Goal: Transaction & Acquisition: Purchase product/service

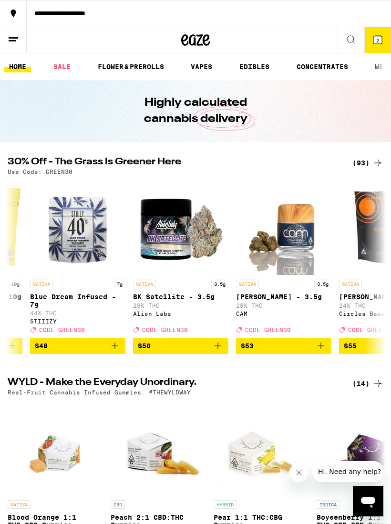
scroll to position [0, 8521]
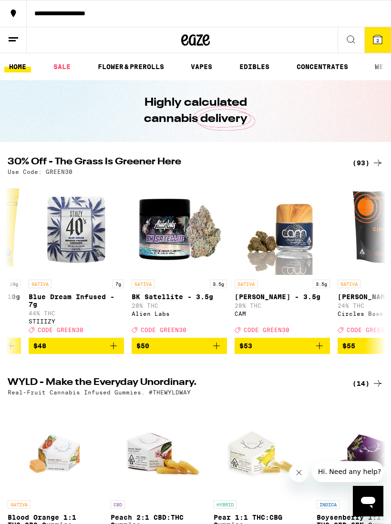
click at [75, 302] on p "Blue Dream Infused - 7g" at bounding box center [76, 300] width 95 height 15
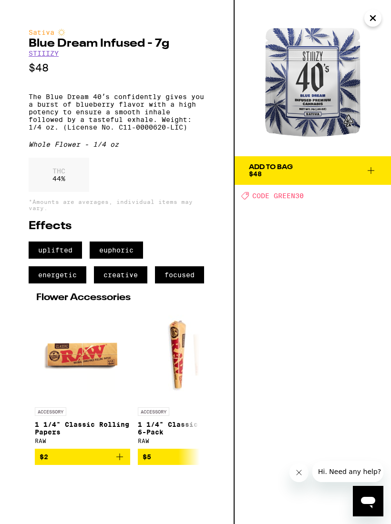
scroll to position [0, 9]
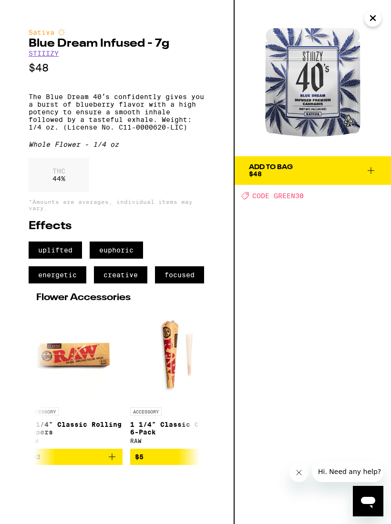
click at [372, 168] on icon at bounding box center [370, 170] width 11 height 11
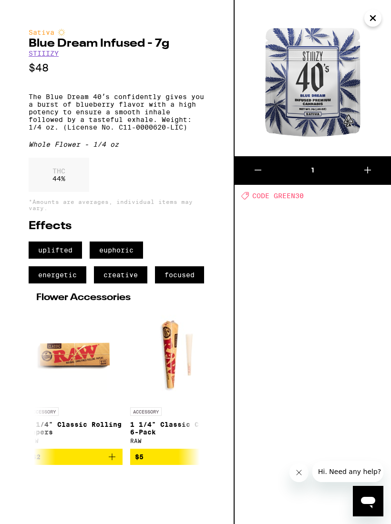
click at [371, 25] on button "Close" at bounding box center [372, 18] width 17 height 17
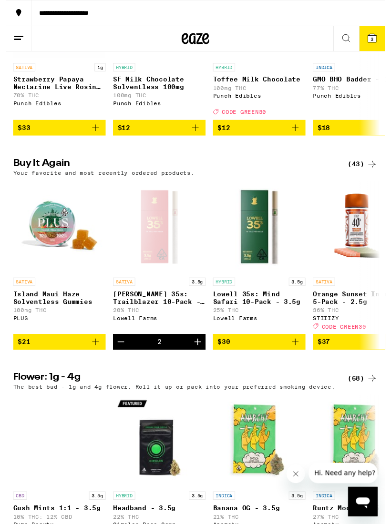
scroll to position [648, 0]
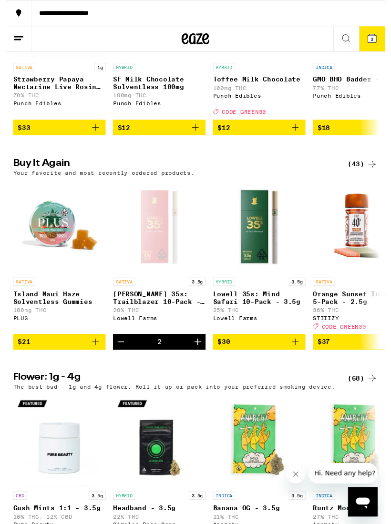
click at [301, 358] on icon "Add to bag" at bounding box center [298, 351] width 11 height 11
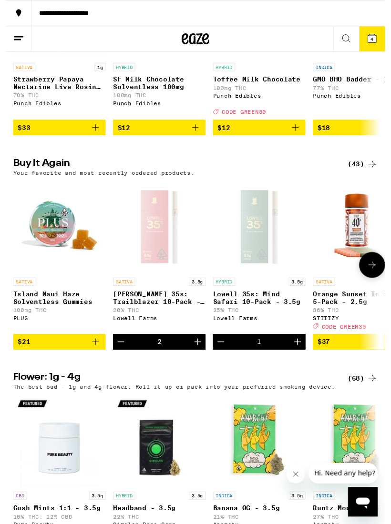
click at [113, 358] on icon "Decrement" at bounding box center [118, 351] width 11 height 11
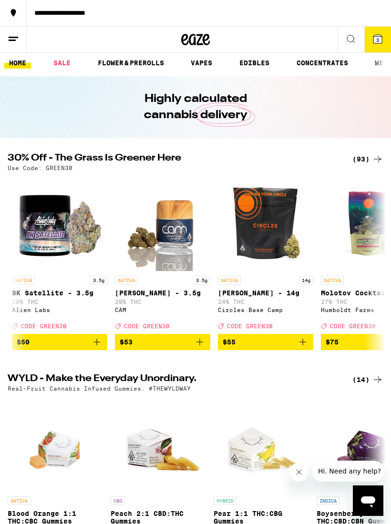
scroll to position [1, 0]
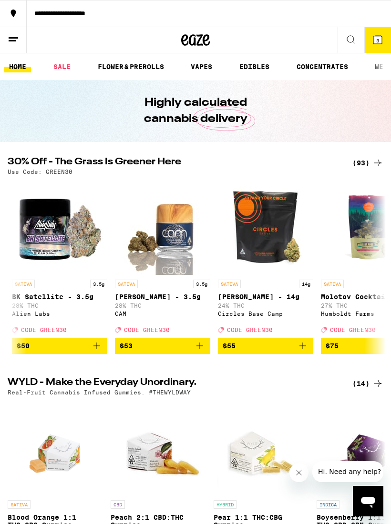
click at [376, 43] on span "3" at bounding box center [377, 41] width 3 height 6
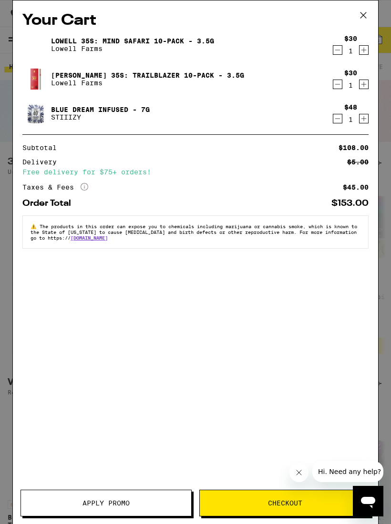
click at [388, 17] on div "Your Cart [PERSON_NAME] 35s: Mind Safari 10-Pack - 3.5g [PERSON_NAME] Farms $30…" at bounding box center [195, 262] width 391 height 524
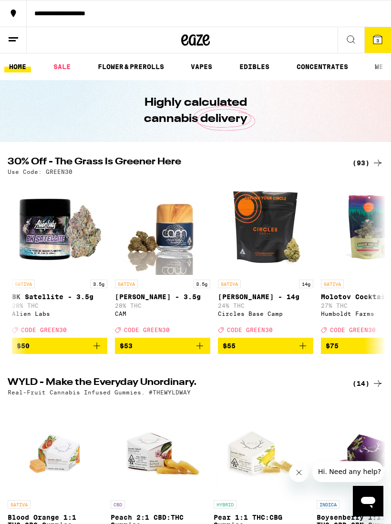
click at [378, 44] on icon at bounding box center [377, 39] width 11 height 11
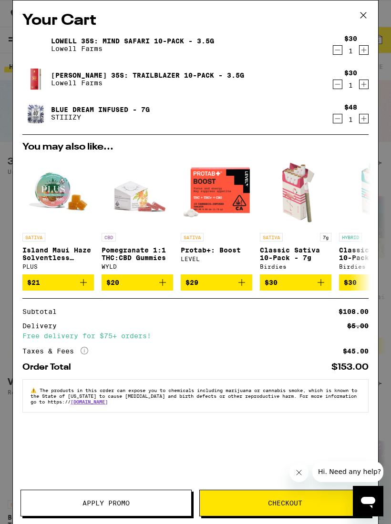
click at [152, 506] on button "Apply Promo" at bounding box center [105, 503] width 171 height 27
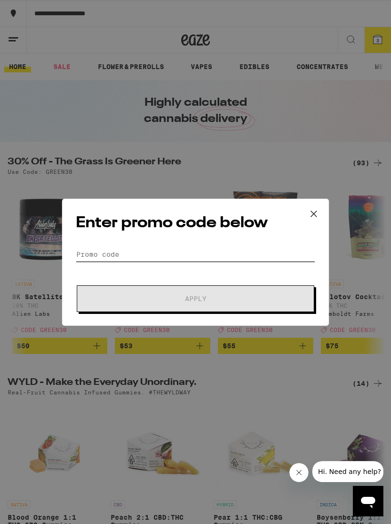
click at [226, 248] on input "Promo Code" at bounding box center [195, 254] width 239 height 14
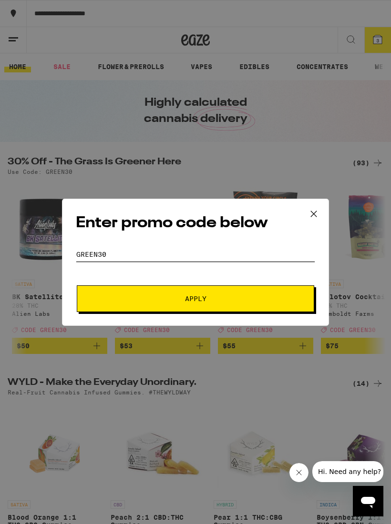
type input "Green30"
click at [256, 297] on span "Apply" at bounding box center [196, 298] width 172 height 7
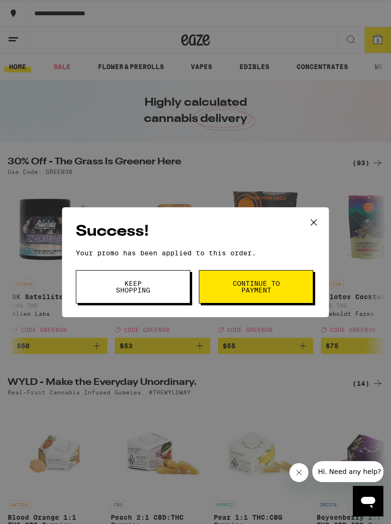
click at [273, 286] on span "Continue to payment" at bounding box center [256, 286] width 49 height 13
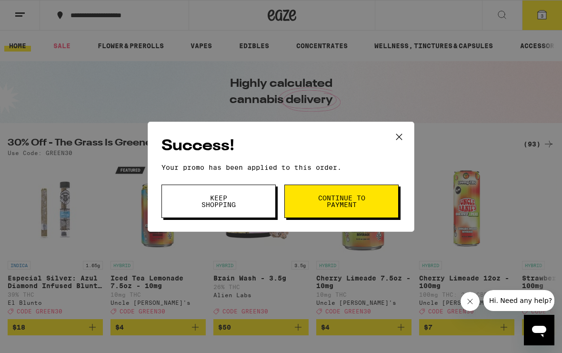
click at [182, 201] on button "Keep Shopping" at bounding box center [219, 200] width 114 height 33
click at [195, 205] on span "Keep Shopping" at bounding box center [218, 200] width 49 height 13
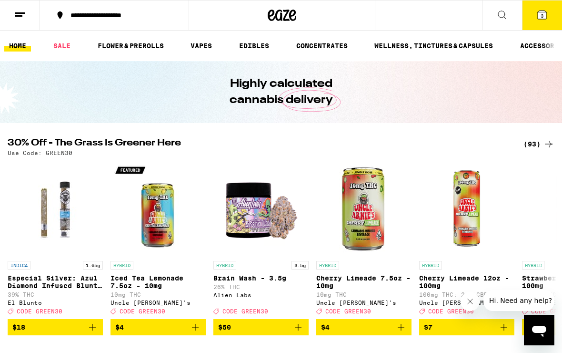
click at [390, 24] on button "3" at bounding box center [542, 15] width 40 height 30
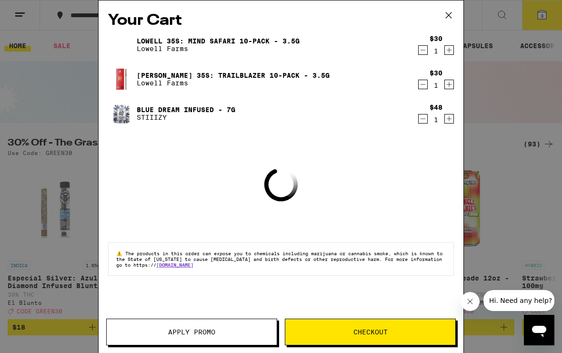
click at [390, 119] on icon "Decrement" at bounding box center [423, 119] width 5 height 0
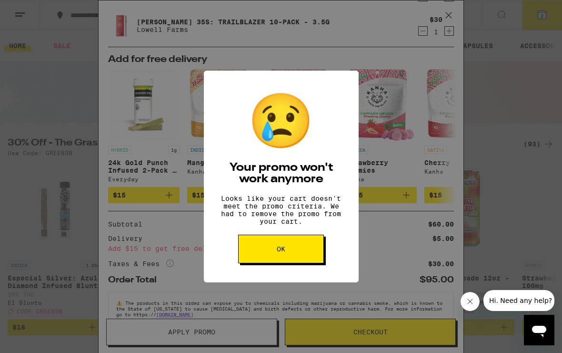
click at [292, 252] on button "OK" at bounding box center [281, 248] width 86 height 29
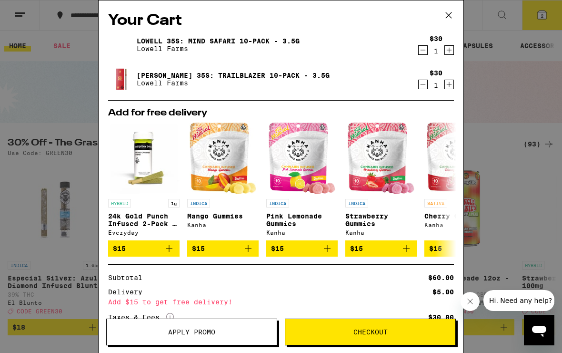
scroll to position [-11, 0]
